Goal: Check status: Check status

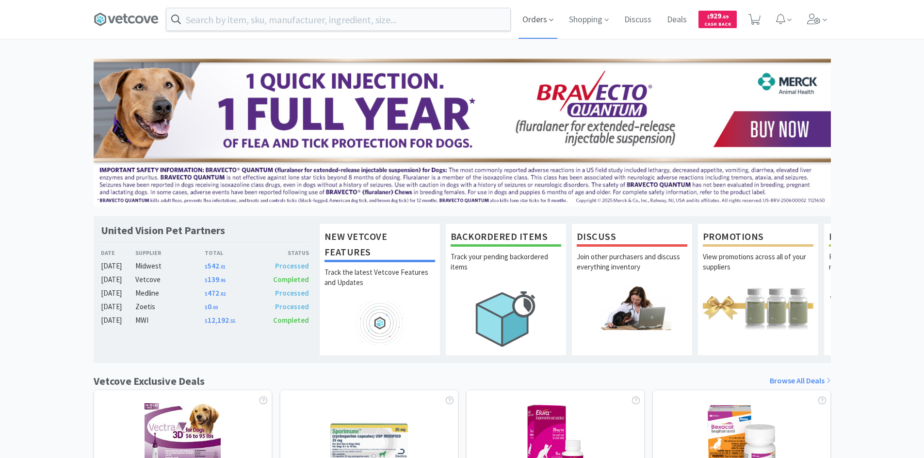
click at [542, 24] on span "Orders" at bounding box center [537, 19] width 39 height 39
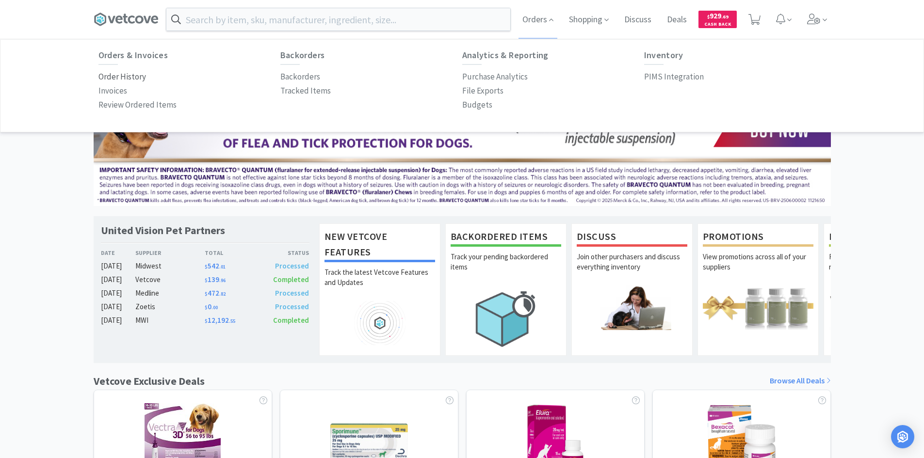
click at [136, 74] on p "Order History" at bounding box center [122, 76] width 48 height 13
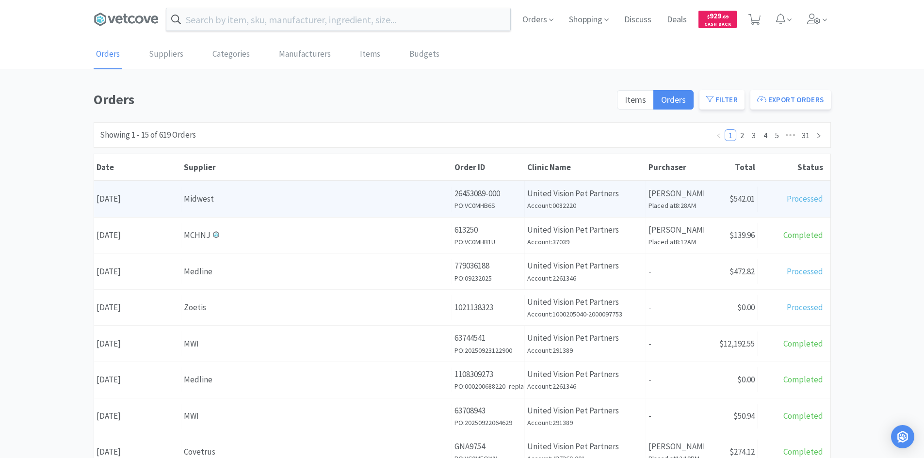
click at [520, 203] on h6 "PO: VC0MHB6S" at bounding box center [487, 205] width 67 height 11
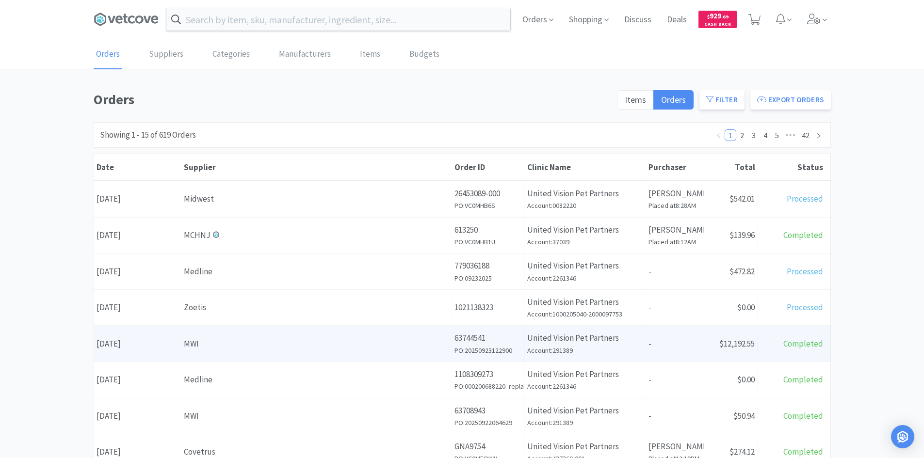
click at [417, 342] on div "MWI" at bounding box center [316, 343] width 265 height 13
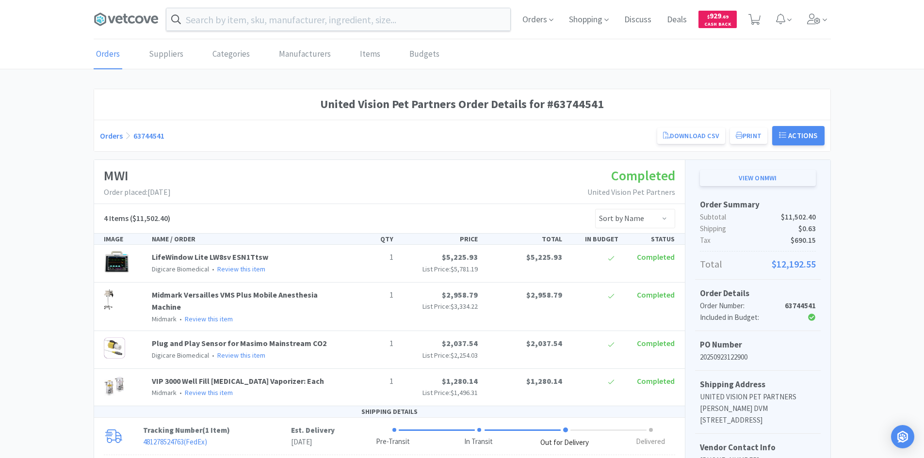
click at [718, 178] on link "View on MWI" at bounding box center [758, 178] width 116 height 16
